Goal: Transaction & Acquisition: Purchase product/service

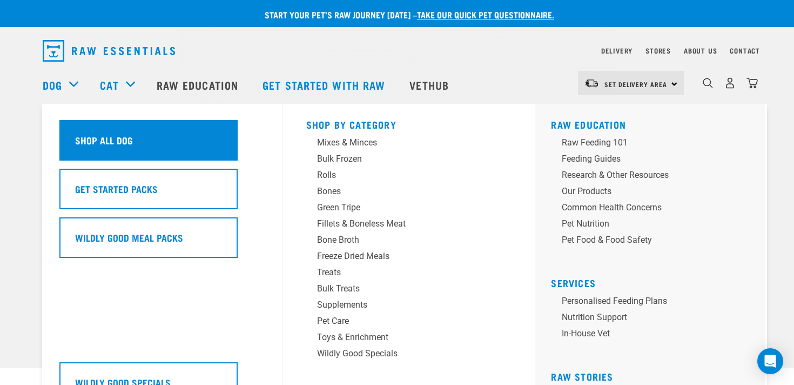
click at [97, 136] on h5 "Shop All Dog" at bounding box center [104, 140] width 58 height 14
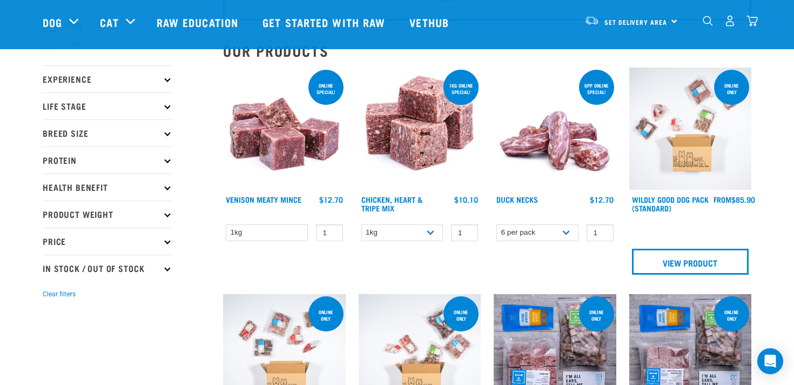
scroll to position [93, 0]
click at [164, 160] on icon at bounding box center [167, 160] width 6 height 6
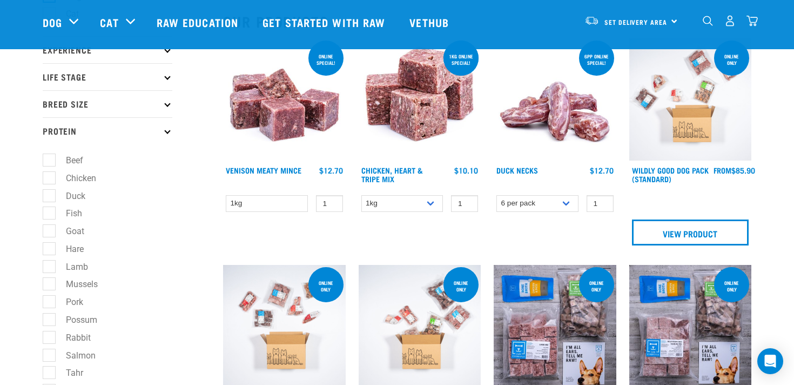
scroll to position [123, 0]
click at [74, 238] on label "Goat" at bounding box center [69, 232] width 40 height 14
click at [50, 233] on input "Goat" at bounding box center [46, 229] width 7 height 7
checkbox input "true"
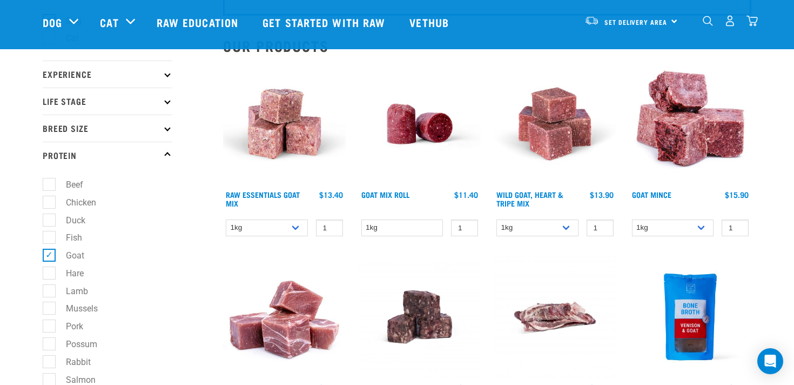
scroll to position [100, 0]
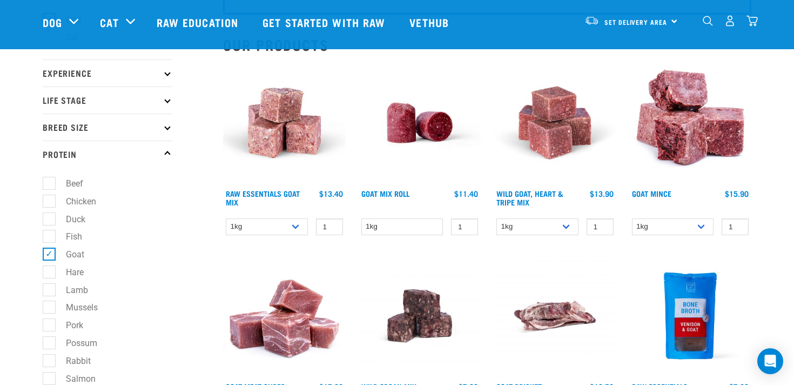
click at [277, 130] on img at bounding box center [284, 123] width 123 height 123
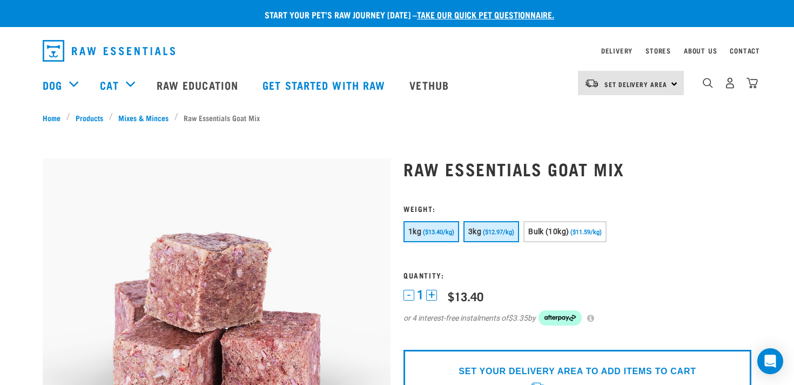
click at [506, 238] on button "3kg ($12.97/kg)" at bounding box center [491, 231] width 56 height 21
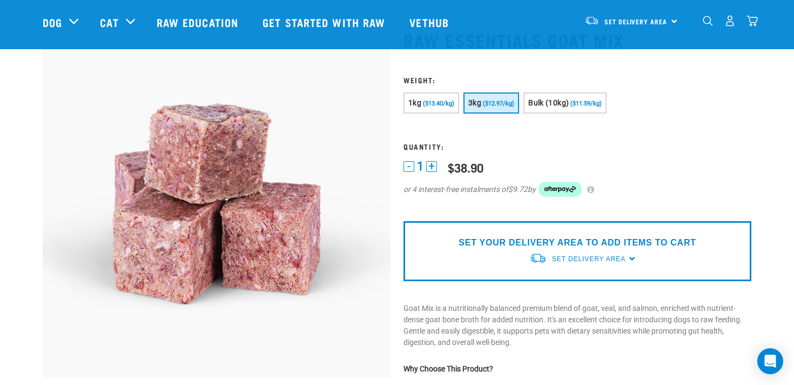
scroll to position [48, 0]
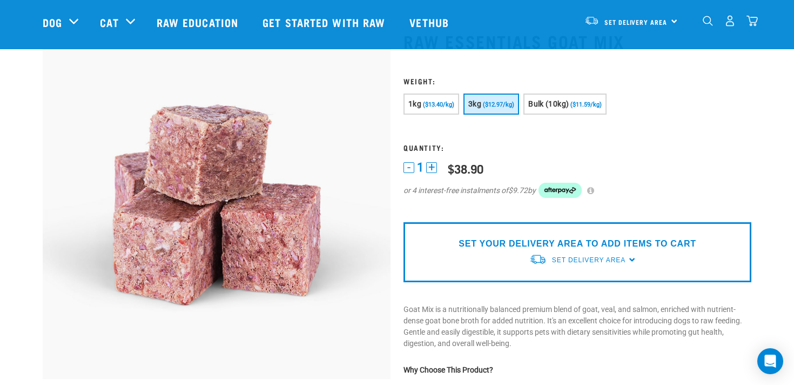
click at [734, 24] on img "dropdown navigation" at bounding box center [729, 20] width 11 height 11
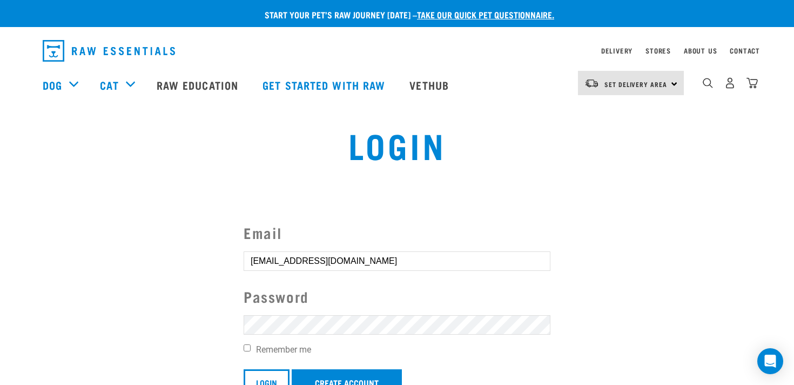
scroll to position [51, 0]
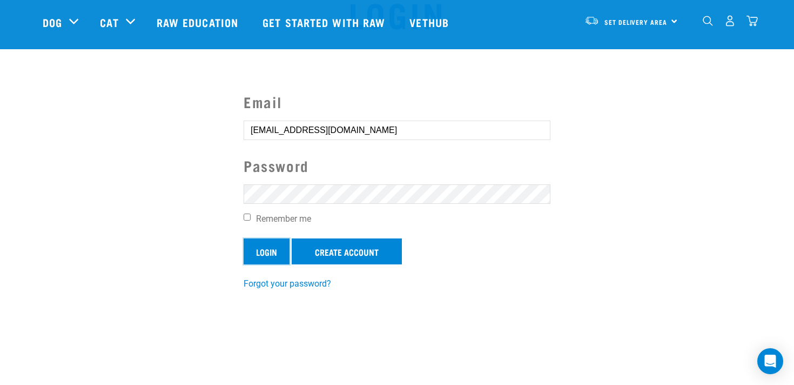
click at [268, 257] on input "Login" at bounding box center [267, 251] width 46 height 26
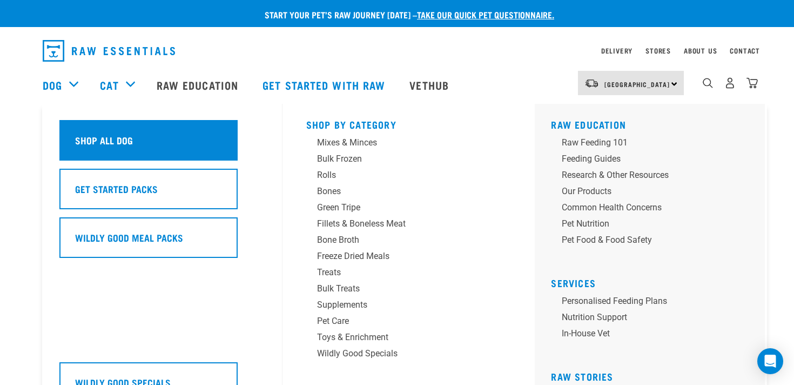
click at [113, 142] on h5 "Shop All Dog" at bounding box center [104, 140] width 58 height 14
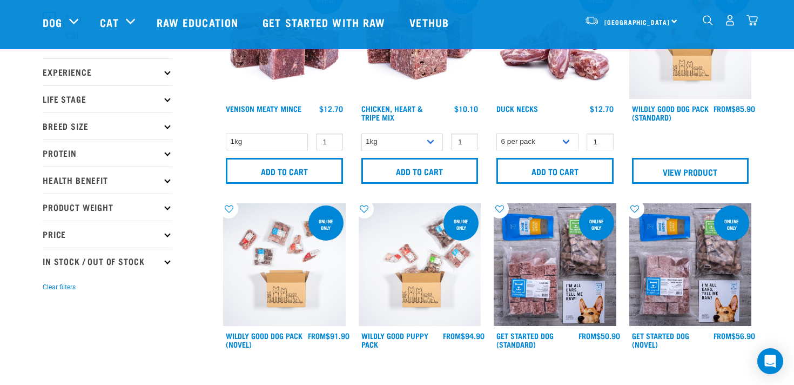
scroll to position [102, 0]
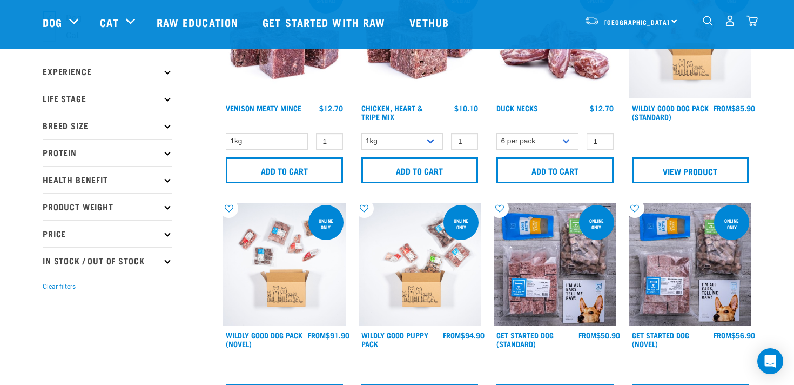
click at [165, 152] on icon at bounding box center [167, 152] width 6 height 6
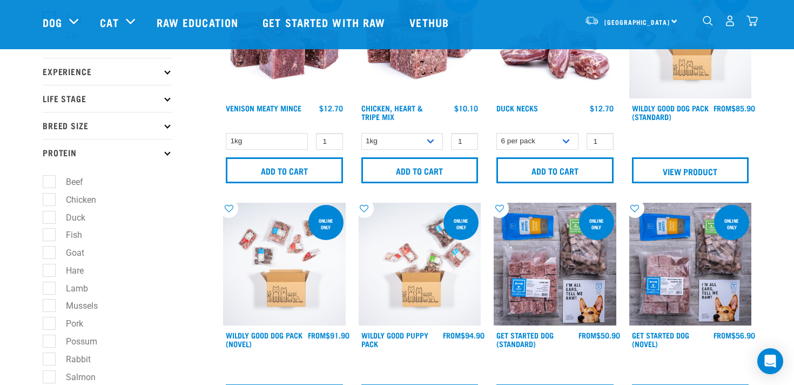
click at [65, 256] on label "Goat" at bounding box center [69, 253] width 40 height 14
click at [50, 254] on input "Goat" at bounding box center [46, 250] width 7 height 7
checkbox input "true"
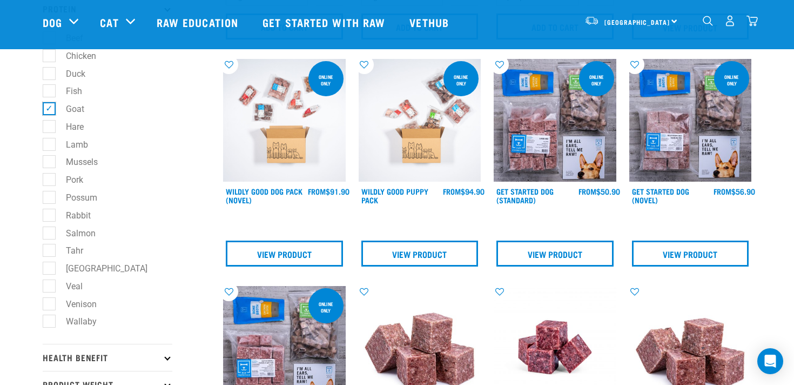
scroll to position [338, 0]
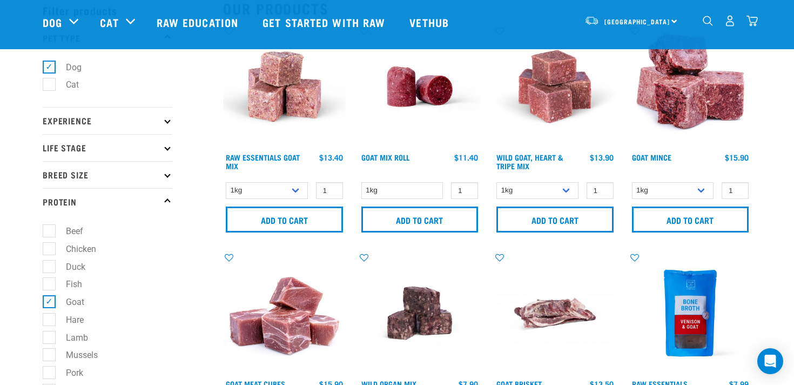
scroll to position [53, 0]
click at [298, 194] on select "1kg 3kg Bulk (10kg)" at bounding box center [267, 190] width 82 height 17
select select "337219"
click at [226, 182] on select "1kg 3kg Bulk (10kg)" at bounding box center [267, 190] width 82 height 17
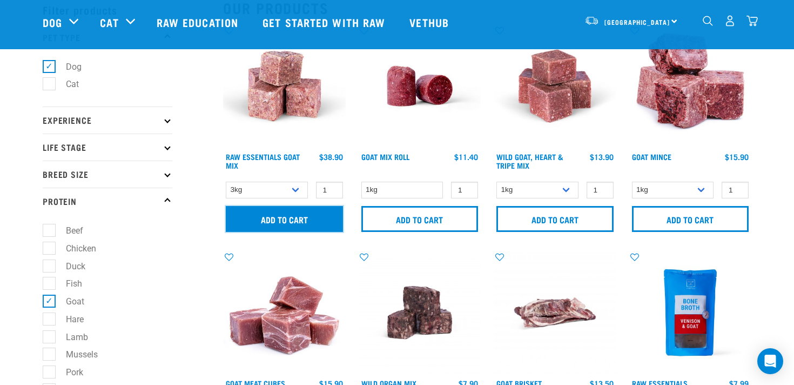
click at [288, 224] on input "Add to cart" at bounding box center [284, 219] width 117 height 26
click at [283, 218] on input "Add to cart" at bounding box center [284, 219] width 117 height 26
click at [755, 23] on img "dropdown navigation" at bounding box center [752, 20] width 11 height 11
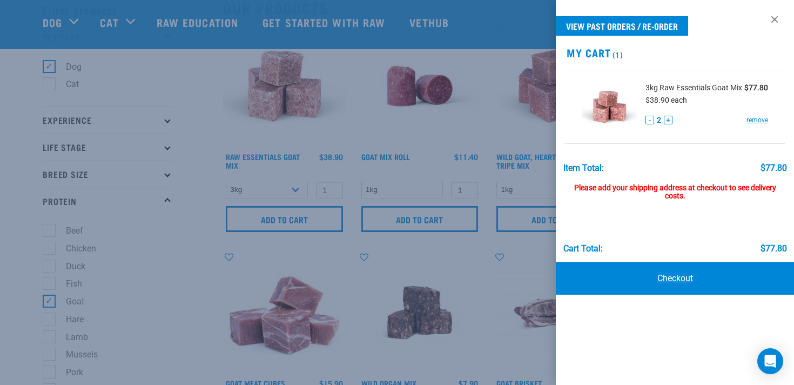
click at [683, 279] on link "Checkout" at bounding box center [675, 278] width 238 height 32
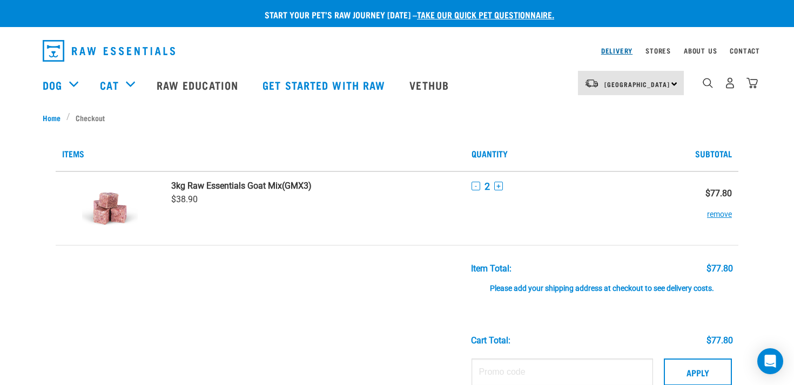
click at [622, 50] on link "Delivery" at bounding box center [616, 51] width 31 height 4
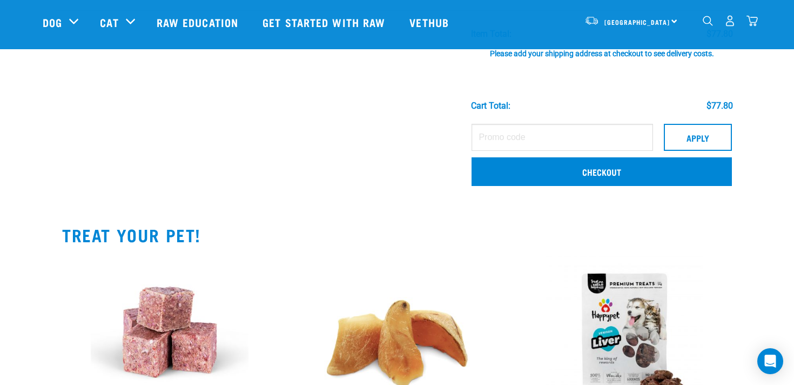
scroll to position [263, 0]
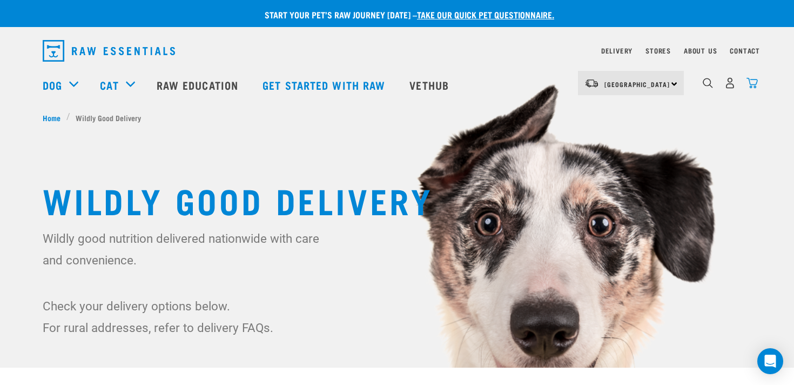
click at [755, 83] on img "dropdown navigation" at bounding box center [752, 82] width 11 height 11
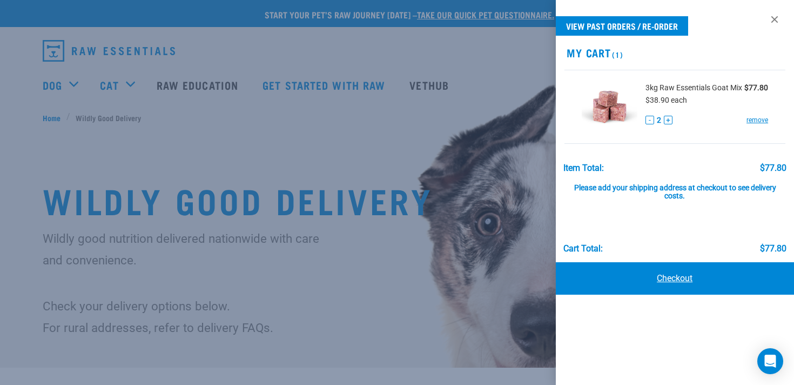
click at [679, 287] on link "Checkout" at bounding box center [675, 278] width 238 height 32
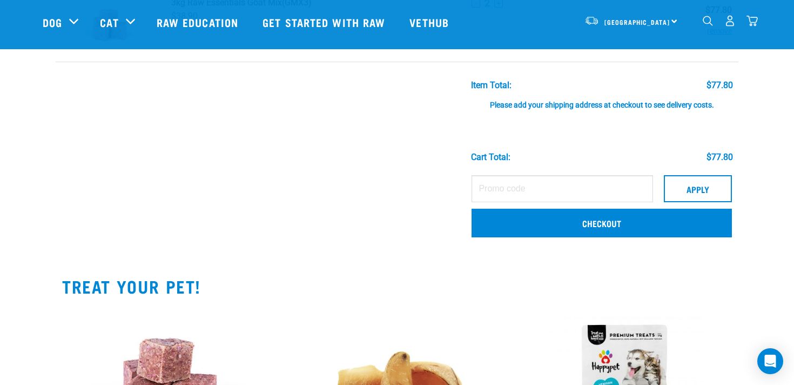
scroll to position [101, 0]
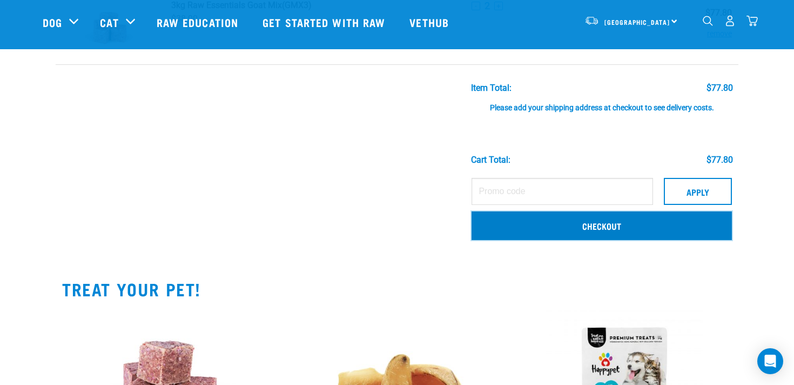
click at [577, 229] on link "Checkout" at bounding box center [602, 225] width 260 height 28
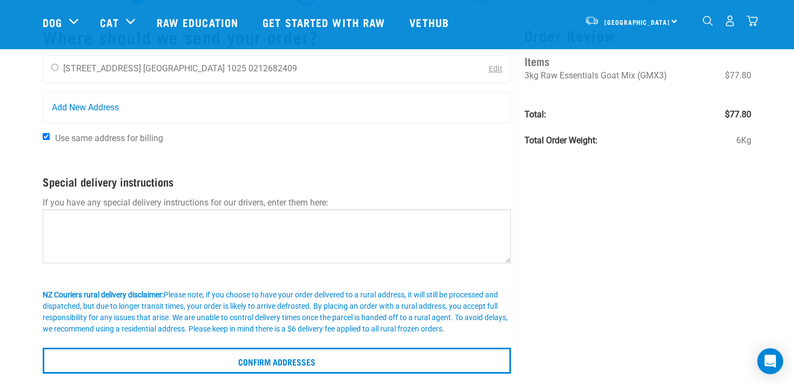
scroll to position [44, 0]
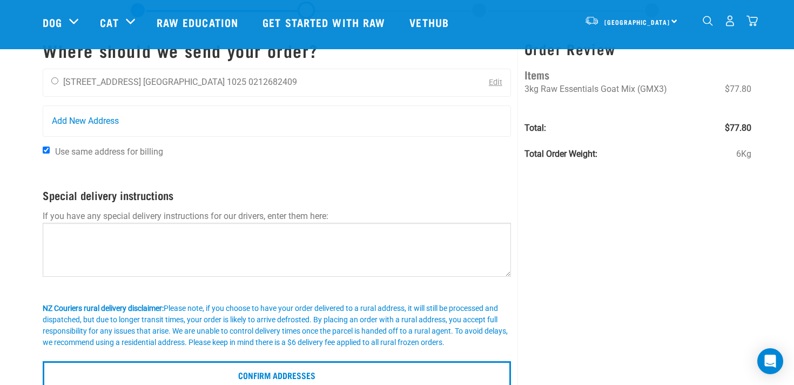
click at [306, 79] on div "Laura Craig 24 Weston Avenue Auckland 1025 0212682409 Edit" at bounding box center [277, 83] width 468 height 28
click at [58, 79] on div "Laura Craig 24 Weston Avenue Auckland 1025 0212682409" at bounding box center [174, 82] width 262 height 27
click at [57, 81] on input "radio" at bounding box center [54, 80] width 7 height 7
radio input "true"
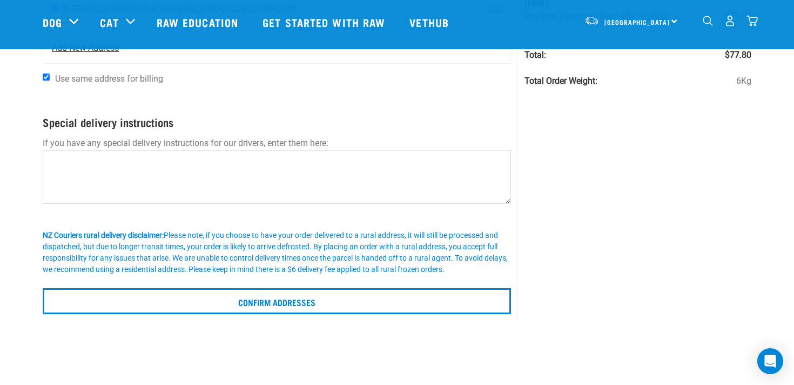
scroll to position [134, 0]
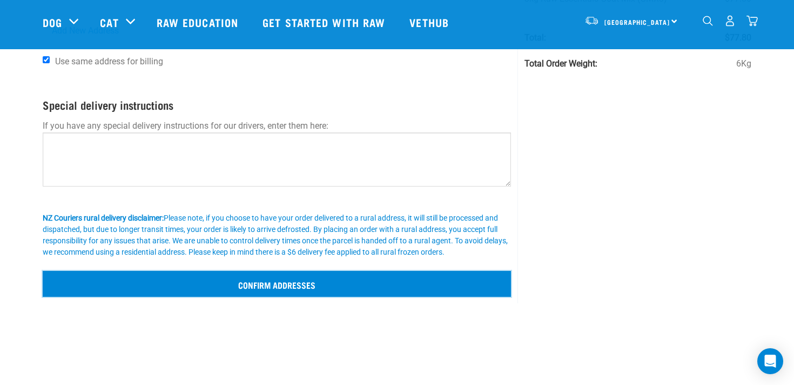
click at [270, 277] on input "Confirm addresses" at bounding box center [277, 284] width 468 height 26
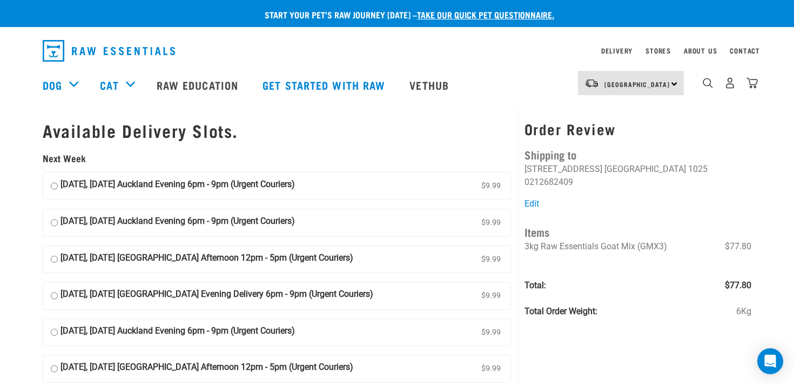
click at [120, 185] on strong "[DATE], [DATE] Auckland Evening 6pm - 9pm (Urgent Couriers)" at bounding box center [178, 186] width 234 height 16
click at [58, 185] on input "[DATE], [DATE] Auckland Evening 6pm - 9pm (Urgent Couriers) $9.99" at bounding box center [54, 186] width 7 height 16
radio input "true"
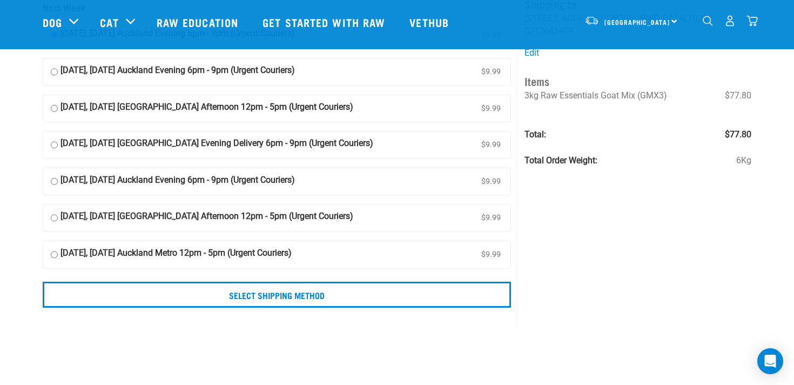
scroll to position [72, 0]
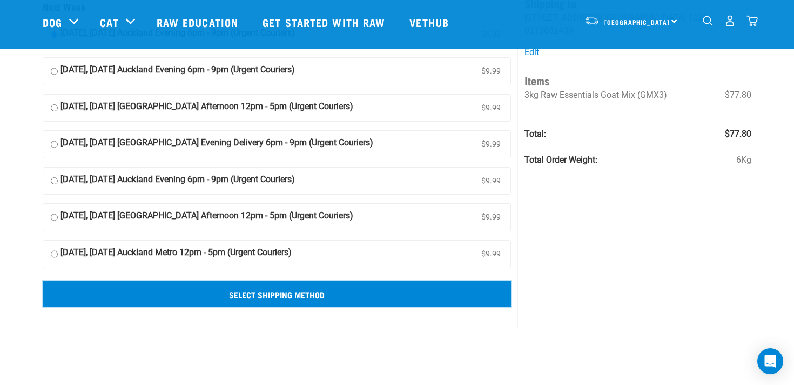
click at [473, 301] on input "Select Shipping Method" at bounding box center [277, 294] width 468 height 26
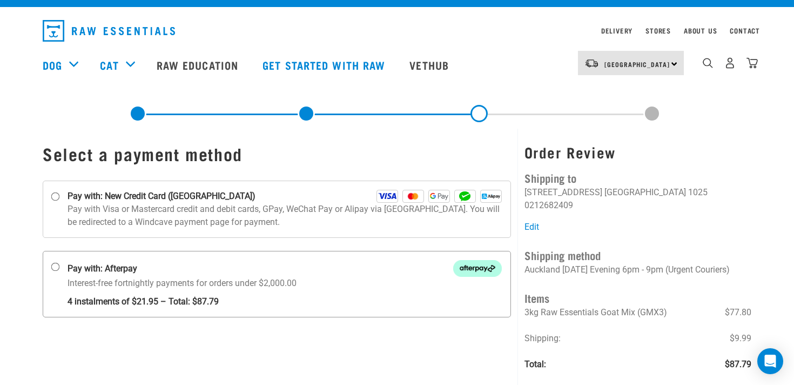
scroll to position [6, 0]
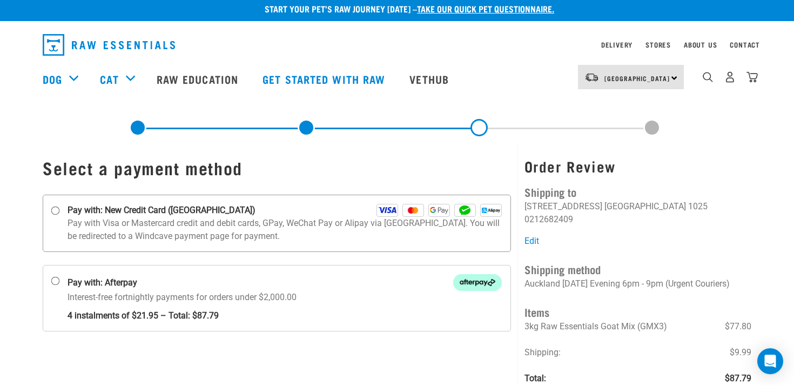
click at [263, 213] on div "Pay with: New Credit Card ([GEOGRAPHIC_DATA])" at bounding box center [285, 210] width 434 height 13
click at [60, 213] on input "Pay with: New Credit Card ([GEOGRAPHIC_DATA])" at bounding box center [55, 210] width 9 height 9
radio input "true"
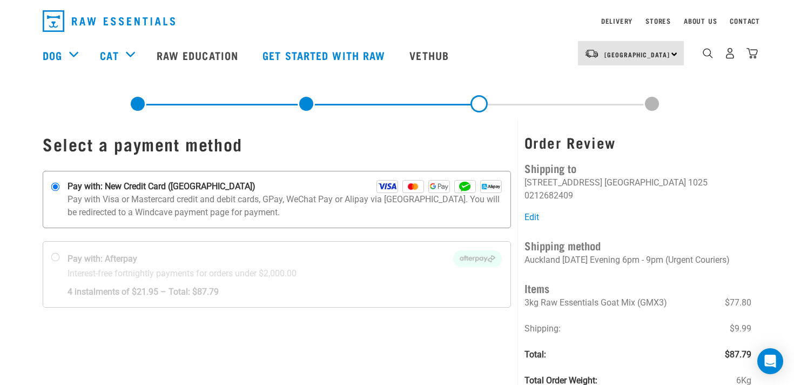
scroll to position [28, 0]
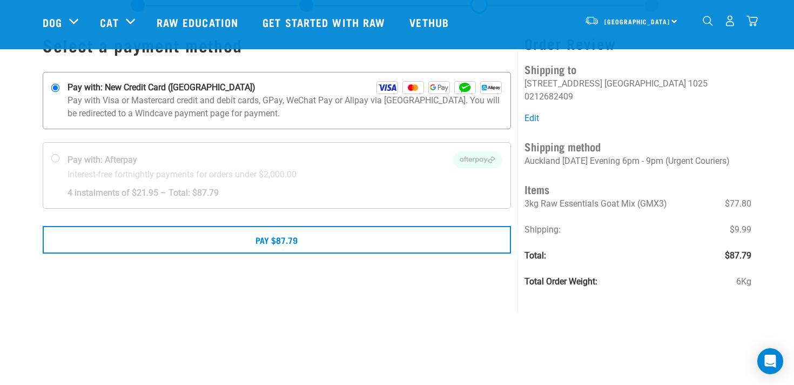
scroll to position [60, 0]
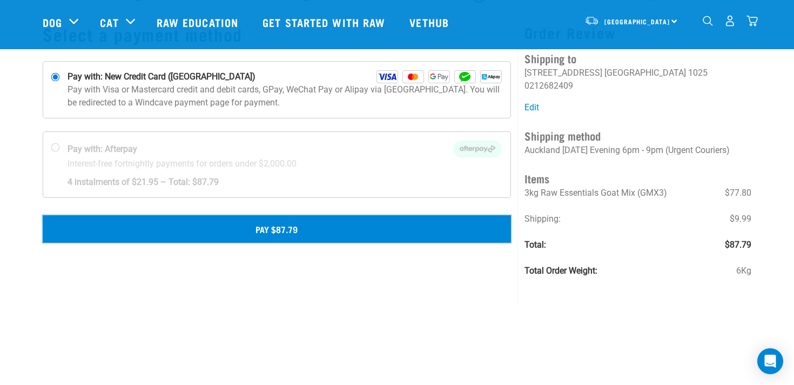
click at [253, 237] on button "Pay $87.79" at bounding box center [277, 228] width 468 height 27
